Goal: Task Accomplishment & Management: Manage account settings

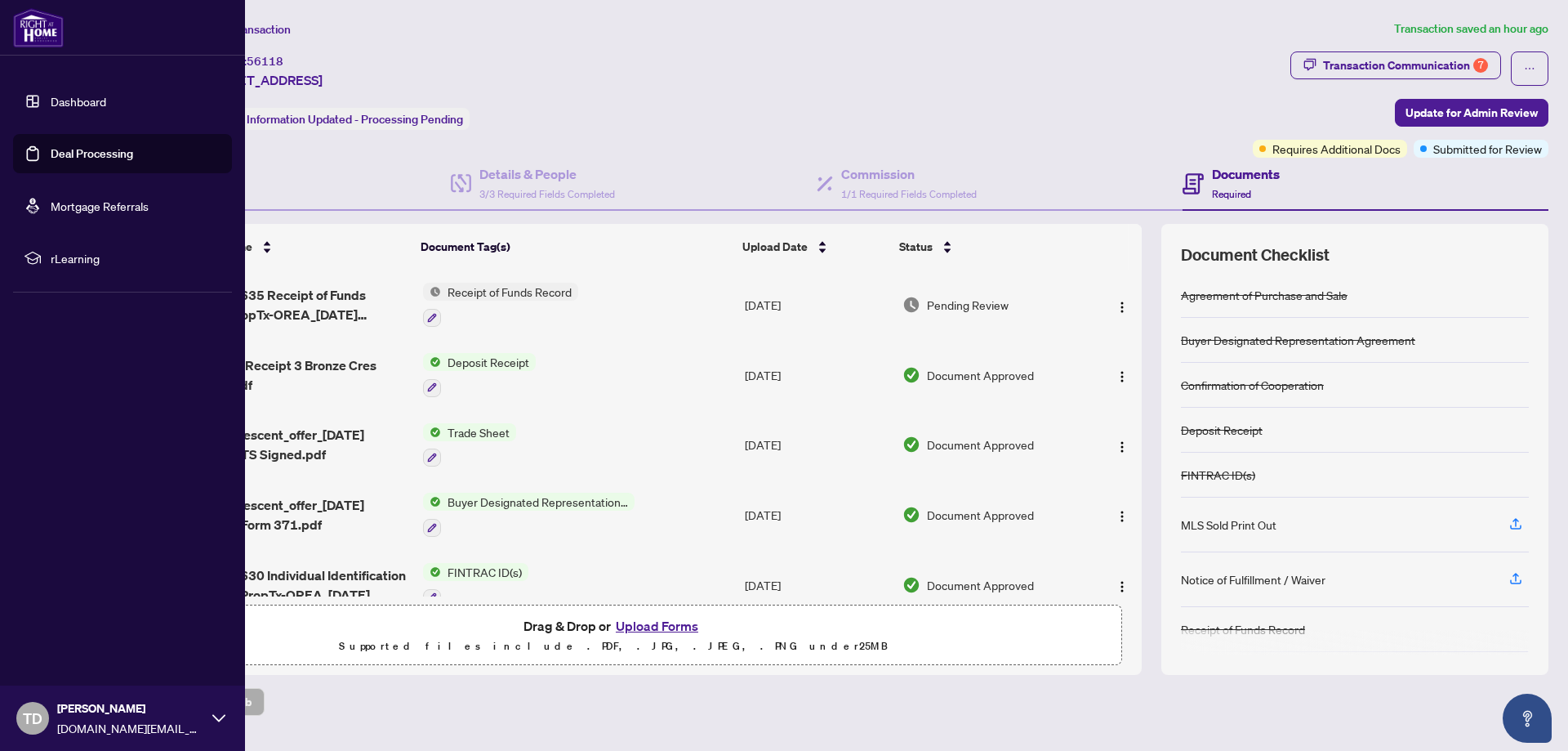
click at [51, 155] on link "Deal Processing" at bounding box center [92, 154] width 83 height 15
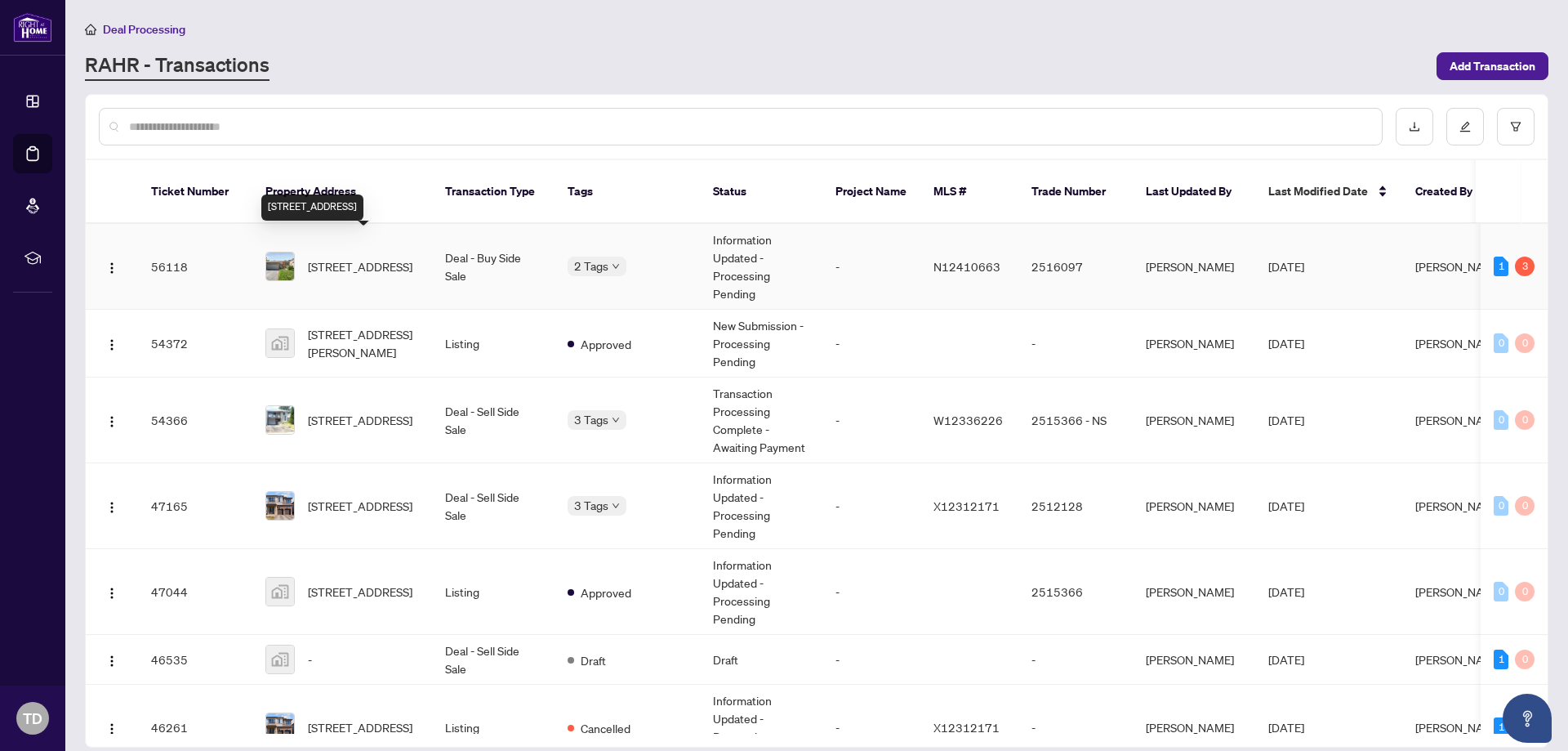
click at [345, 258] on span "[STREET_ADDRESS]" at bounding box center [361, 267] width 105 height 18
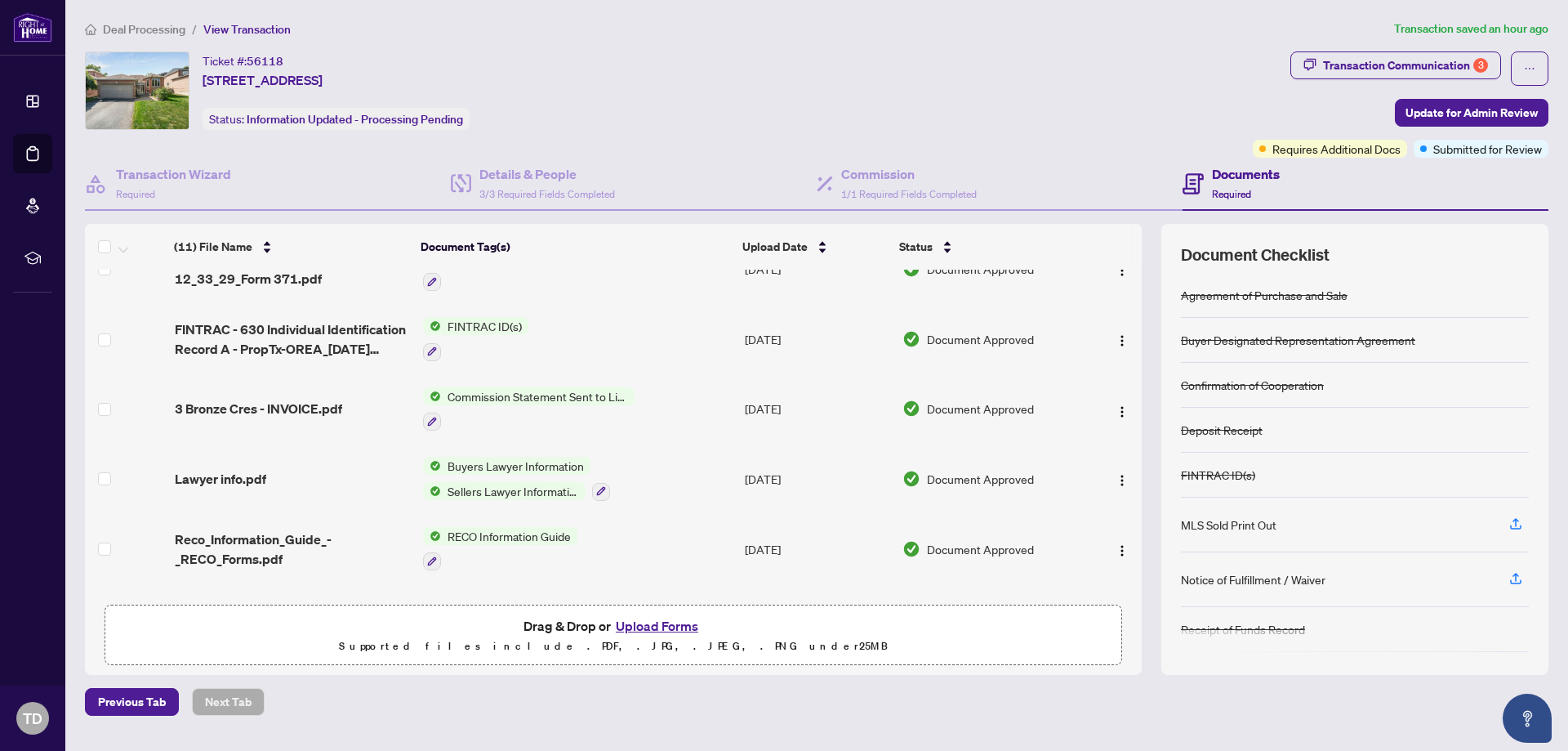
scroll to position [436, 0]
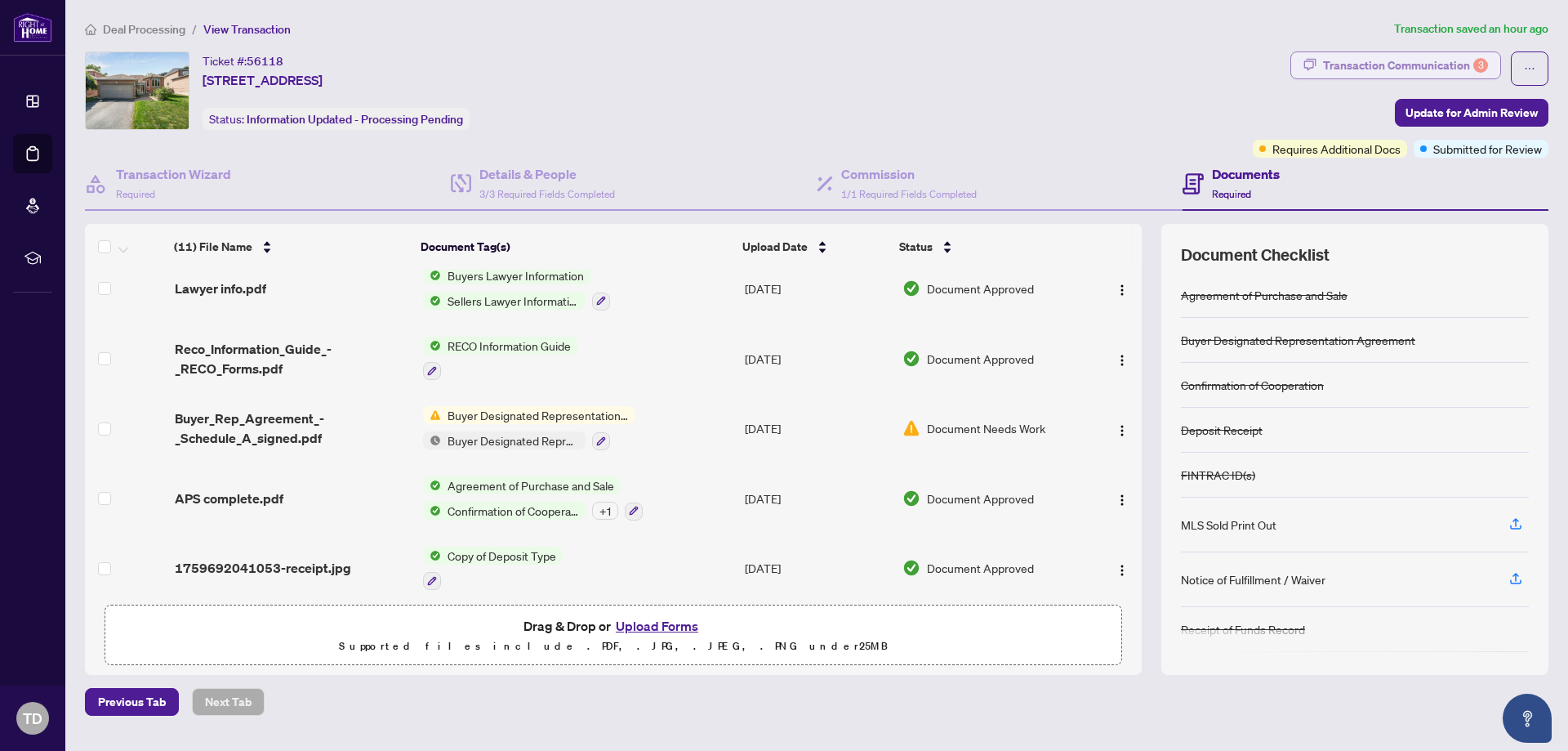
click at [1389, 67] on div "Transaction Communication 3" at bounding box center [1405, 65] width 165 height 26
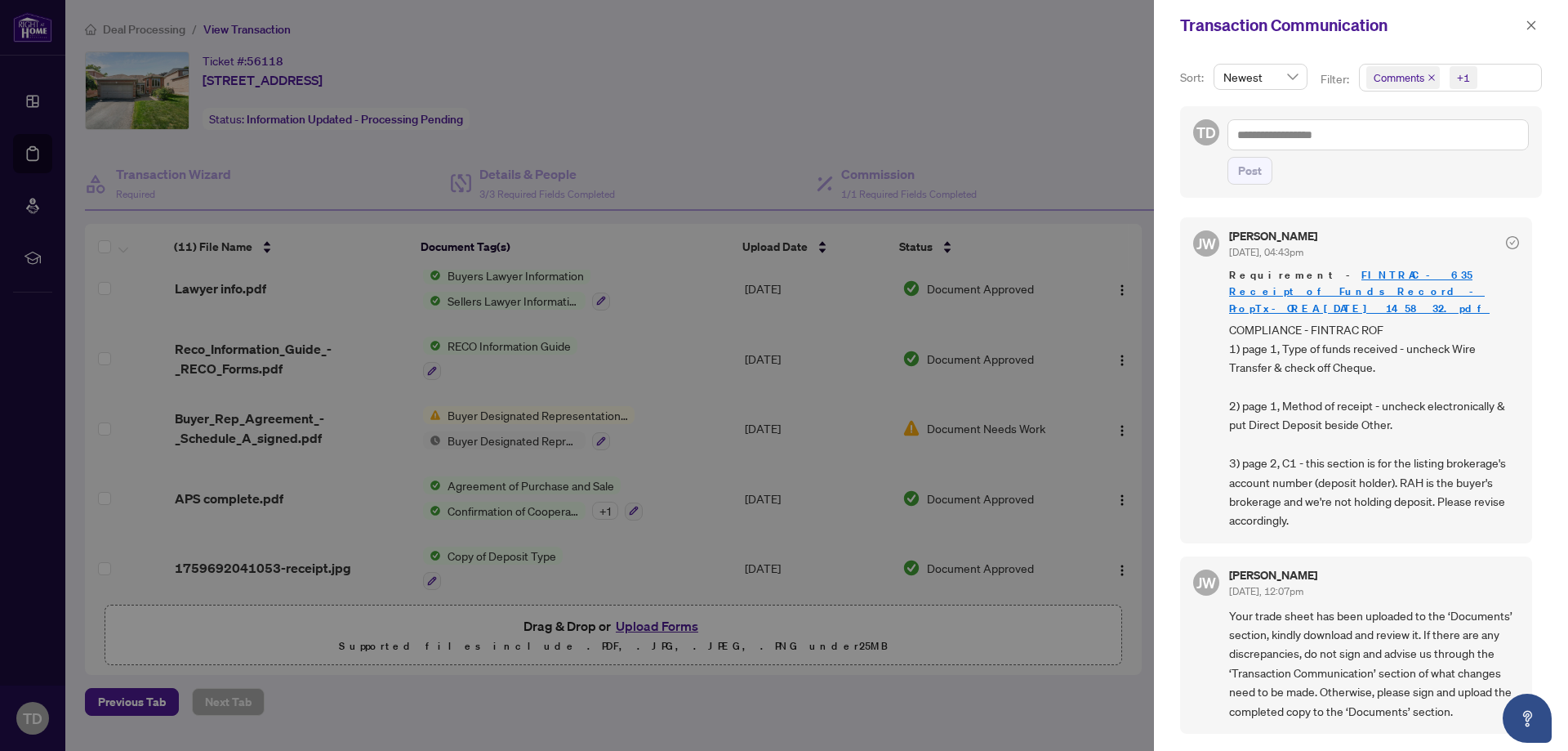
click at [1362, 349] on span "COMPLIANCE - FINTRAC ROF 1) page 1, Type of funds received - uncheck Wire Trans…" at bounding box center [1374, 425] width 290 height 210
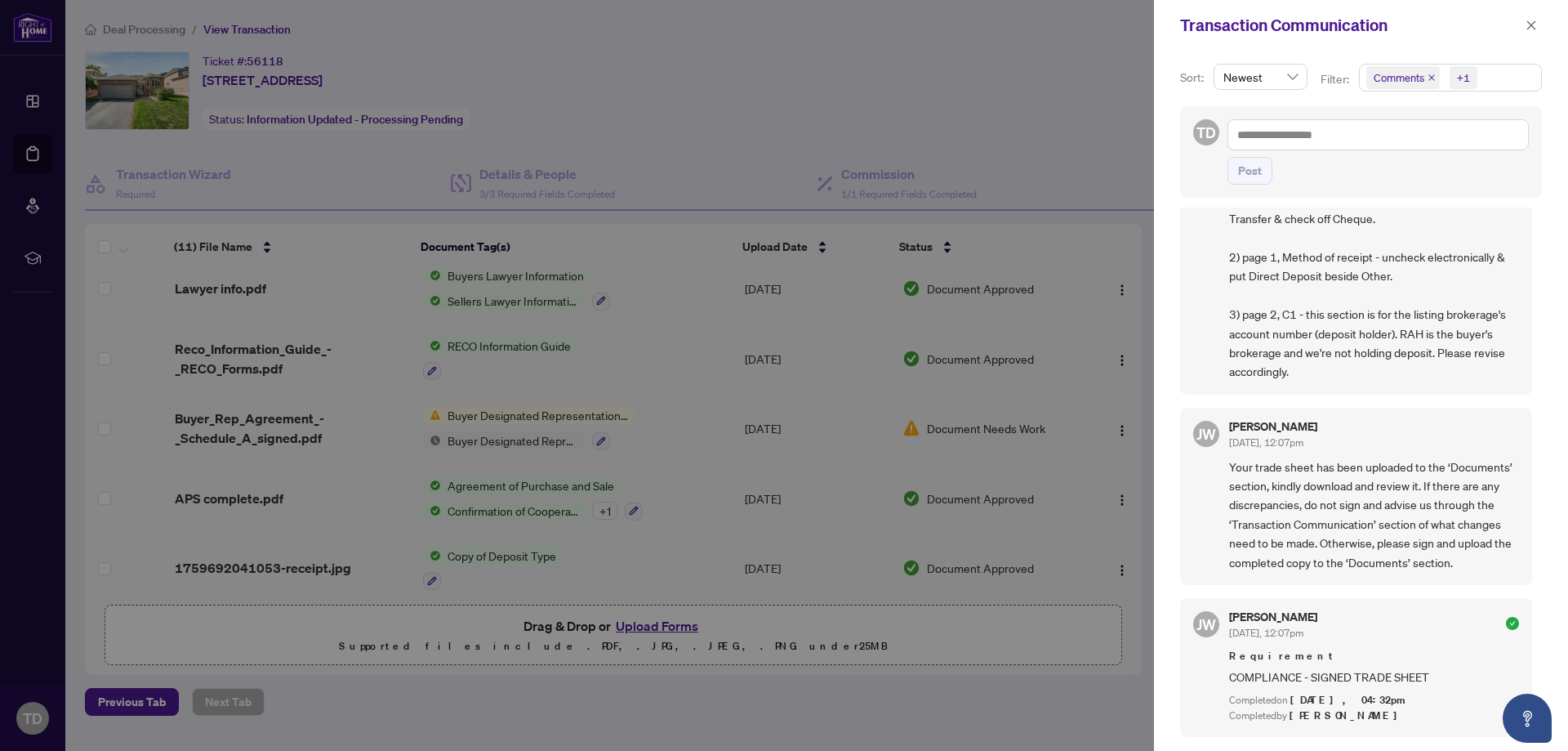
scroll to position [327, 0]
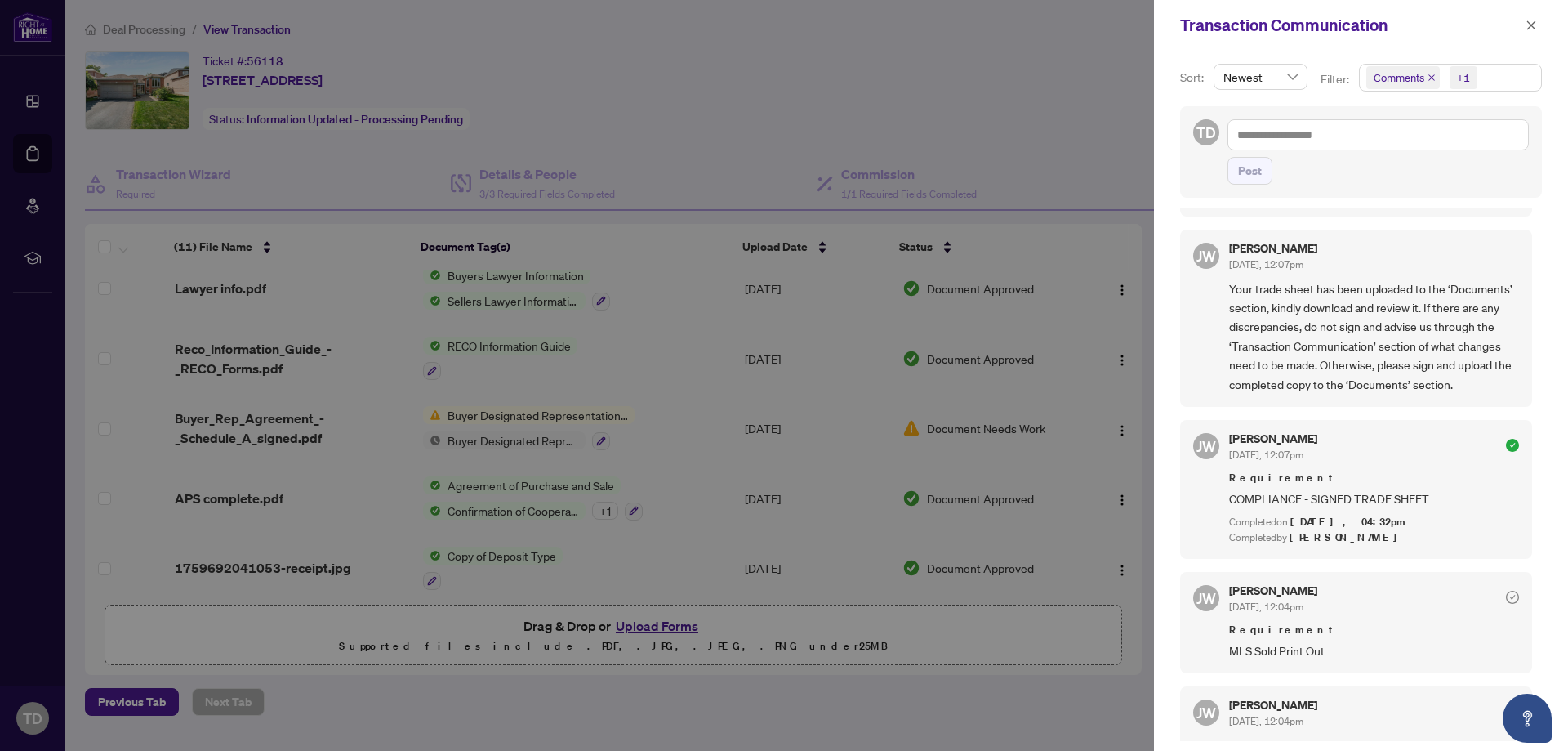
click at [1358, 358] on span "Your trade sheet has been uploaded to the ‘Documents’ section, kindly download …" at bounding box center [1374, 337] width 290 height 114
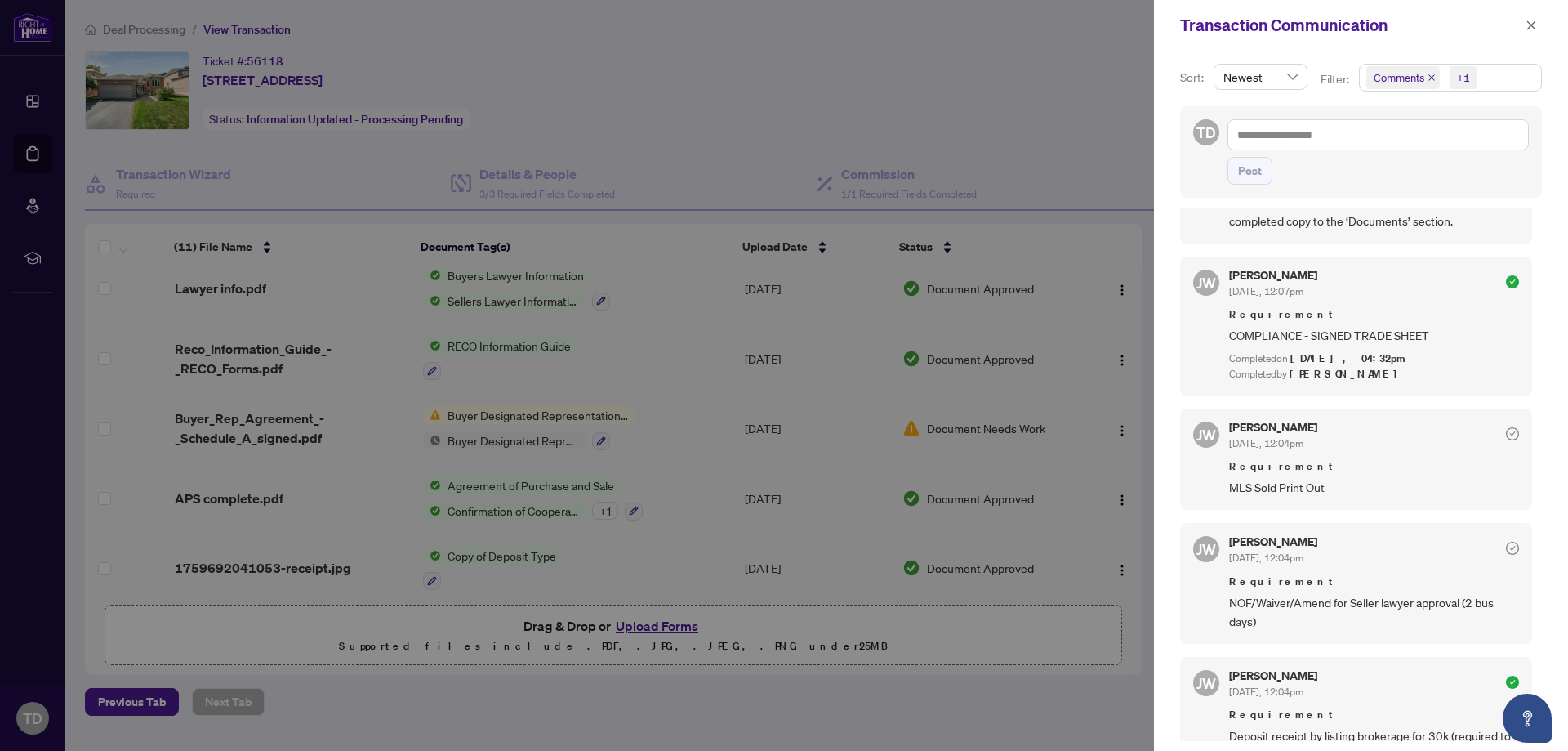
click at [1403, 348] on div "[PERSON_NAME] [DATE], 12:07pm Requirement COMPLIANCE - SIGNED TRADE SHEET Compl…" at bounding box center [1374, 326] width 290 height 112
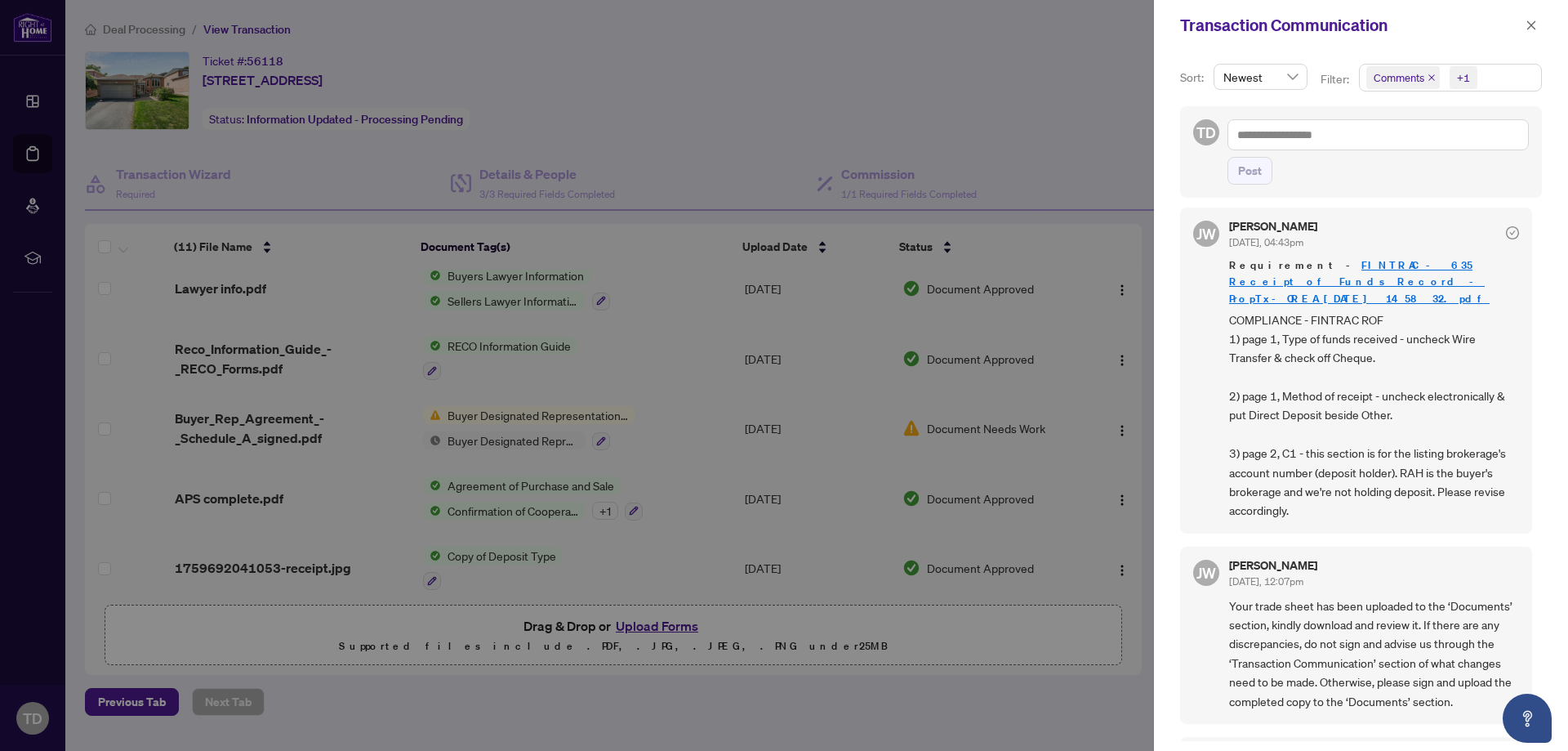
scroll to position [0, 0]
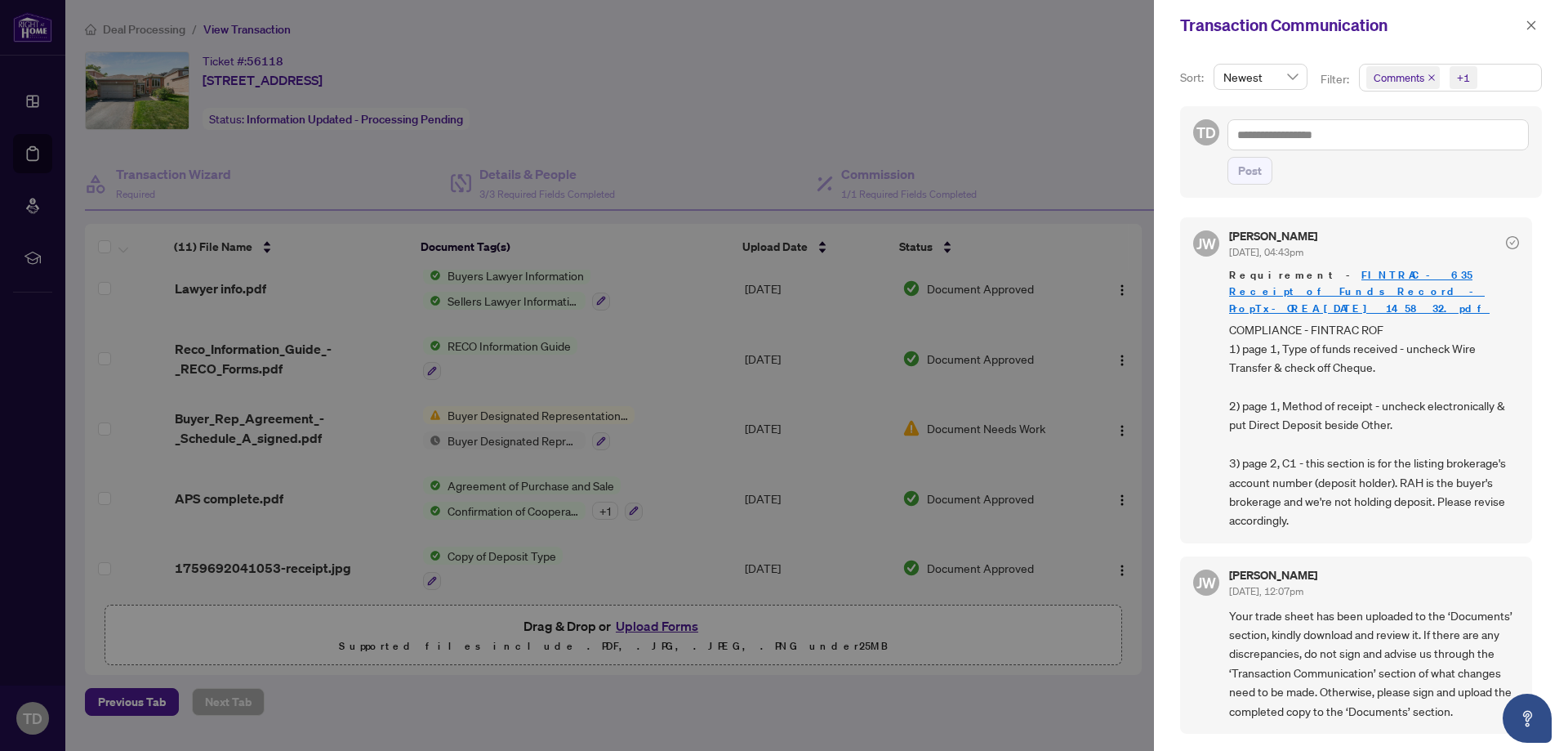
click at [1081, 51] on div at bounding box center [784, 376] width 1568 height 751
click at [1533, 22] on icon "close" at bounding box center [1531, 25] width 11 height 11
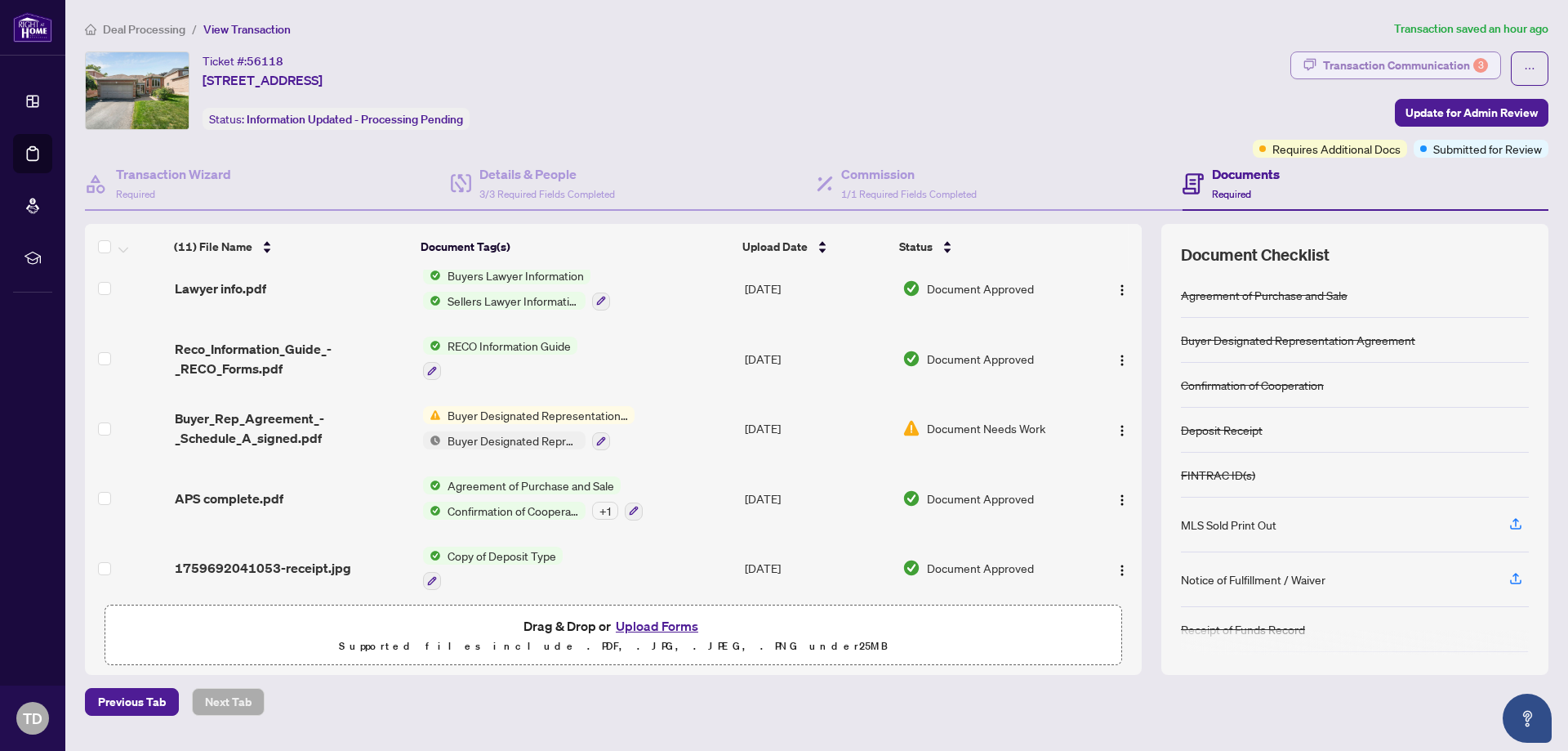
click at [1492, 62] on button "Transaction Communication 3" at bounding box center [1395, 65] width 211 height 28
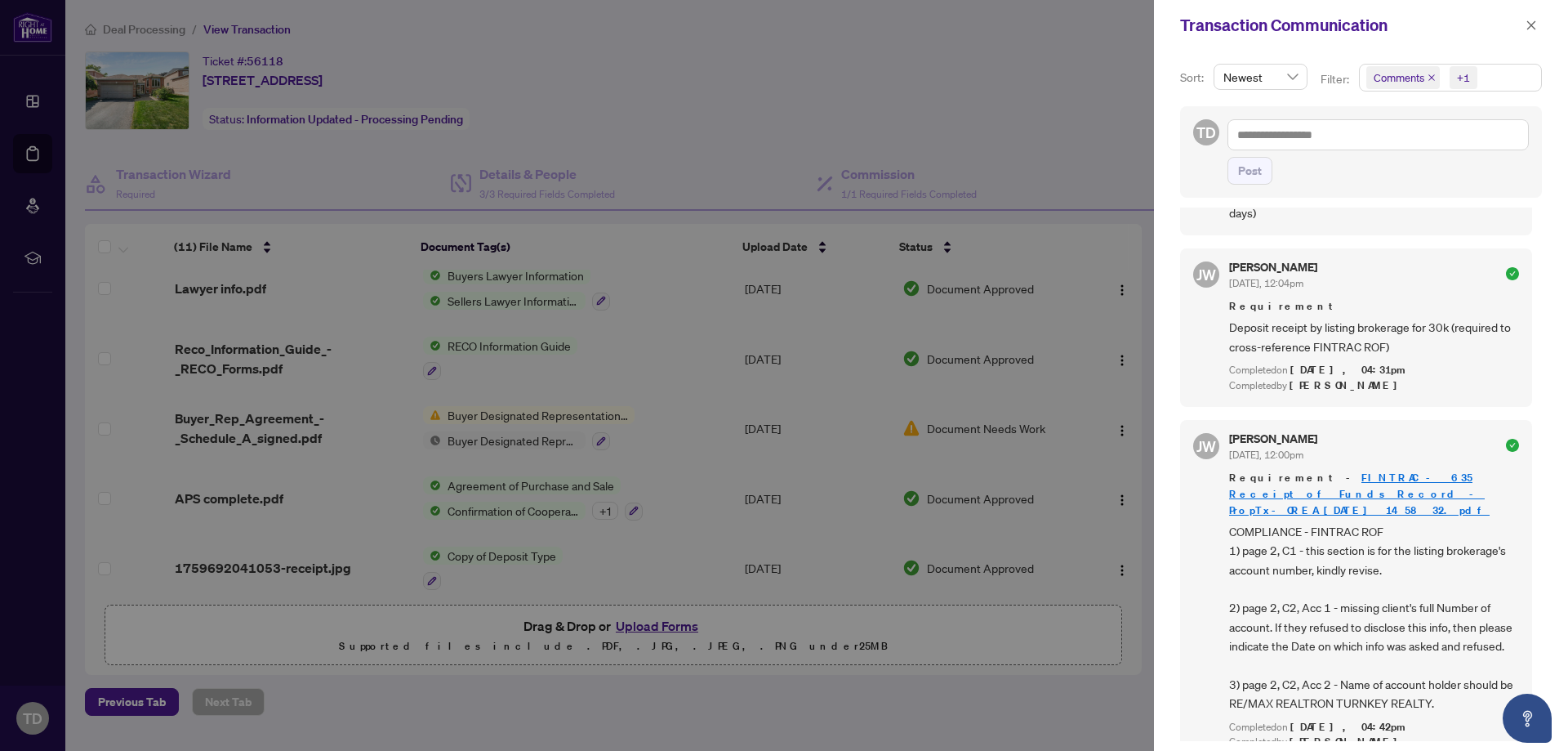
scroll to position [572, 0]
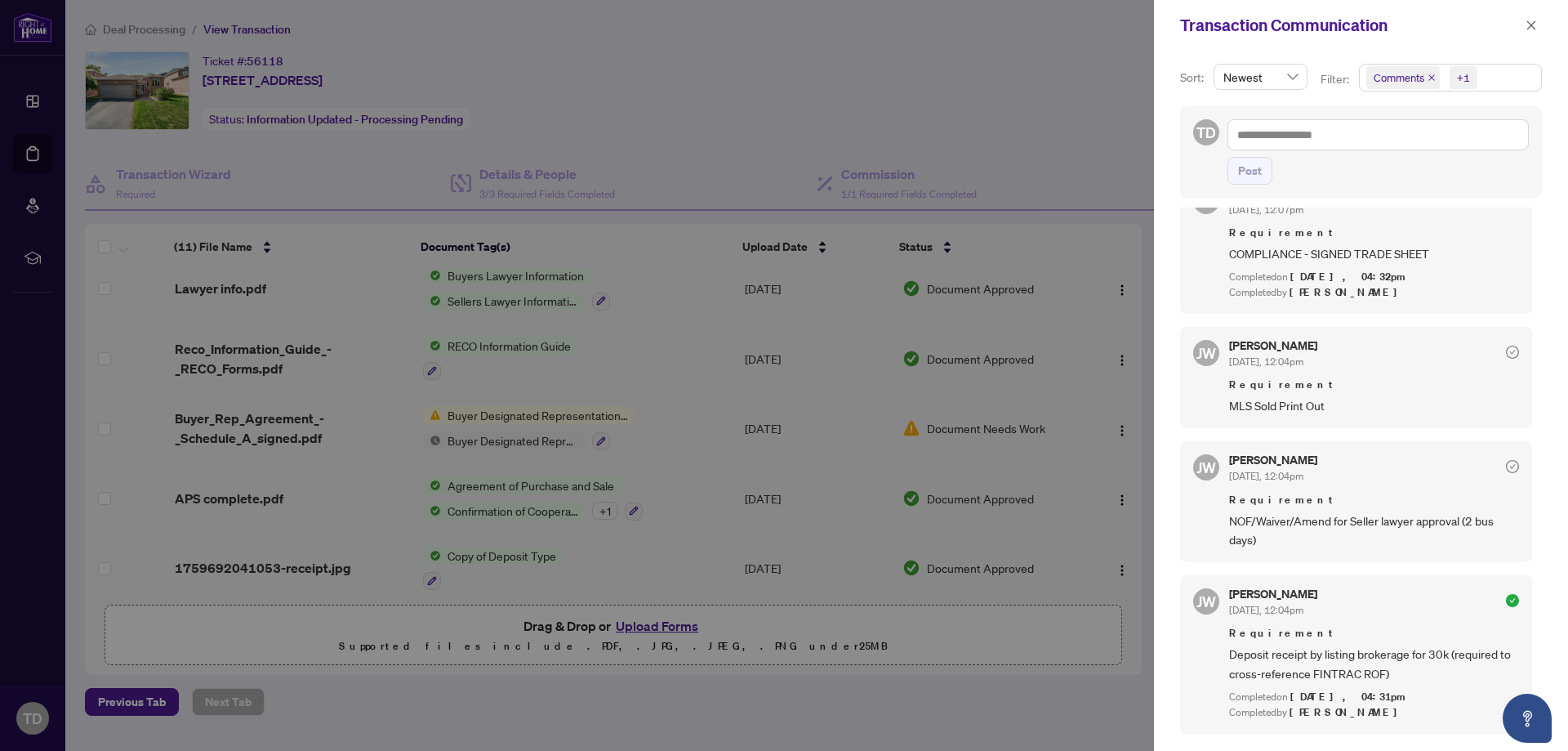
click at [1348, 360] on div "[PERSON_NAME] [DATE], 12:04pm" at bounding box center [1374, 354] width 290 height 30
click at [1369, 406] on span "MLS Sold Print Out" at bounding box center [1374, 405] width 290 height 18
click at [1320, 539] on span "NOF/Waiver/Amend for Seller lawyer approval (2 bus days)" at bounding box center [1374, 531] width 290 height 39
click at [1329, 533] on span "NOF/Waiver/Amend for Seller lawyer approval (2 bus days)" at bounding box center [1374, 531] width 290 height 39
click at [1332, 488] on div "[PERSON_NAME] [DATE], 12:04pm Requirement NOF/Waiver/Amend for Seller lawyer ap…" at bounding box center [1374, 501] width 290 height 95
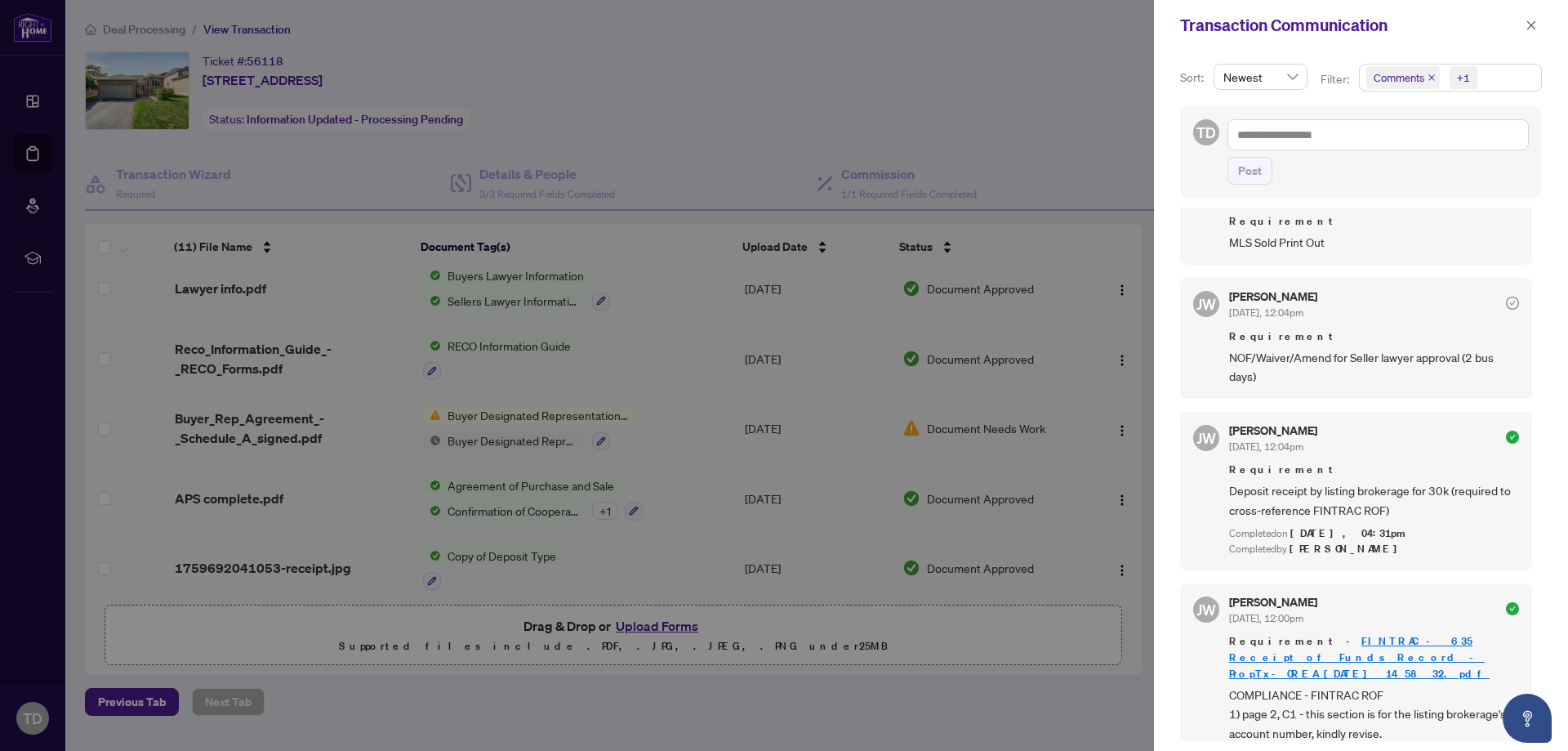
click at [1375, 476] on span "Requirement" at bounding box center [1374, 469] width 290 height 17
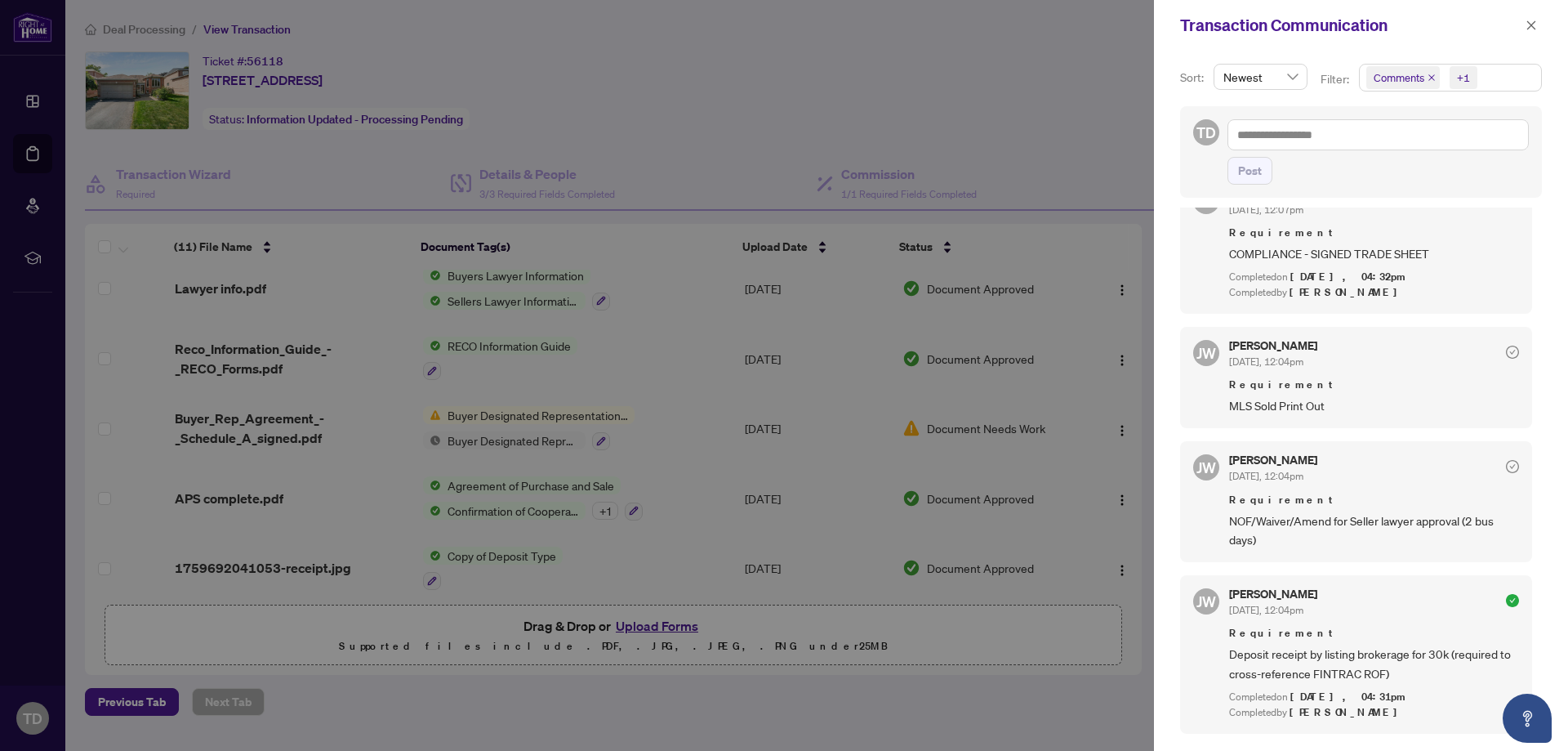
click at [1076, 143] on div at bounding box center [784, 376] width 1568 height 751
click at [1076, 158] on div at bounding box center [784, 376] width 1568 height 751
click at [1529, 23] on icon "close" at bounding box center [1531, 25] width 11 height 11
